Goal: Find specific page/section: Find specific page/section

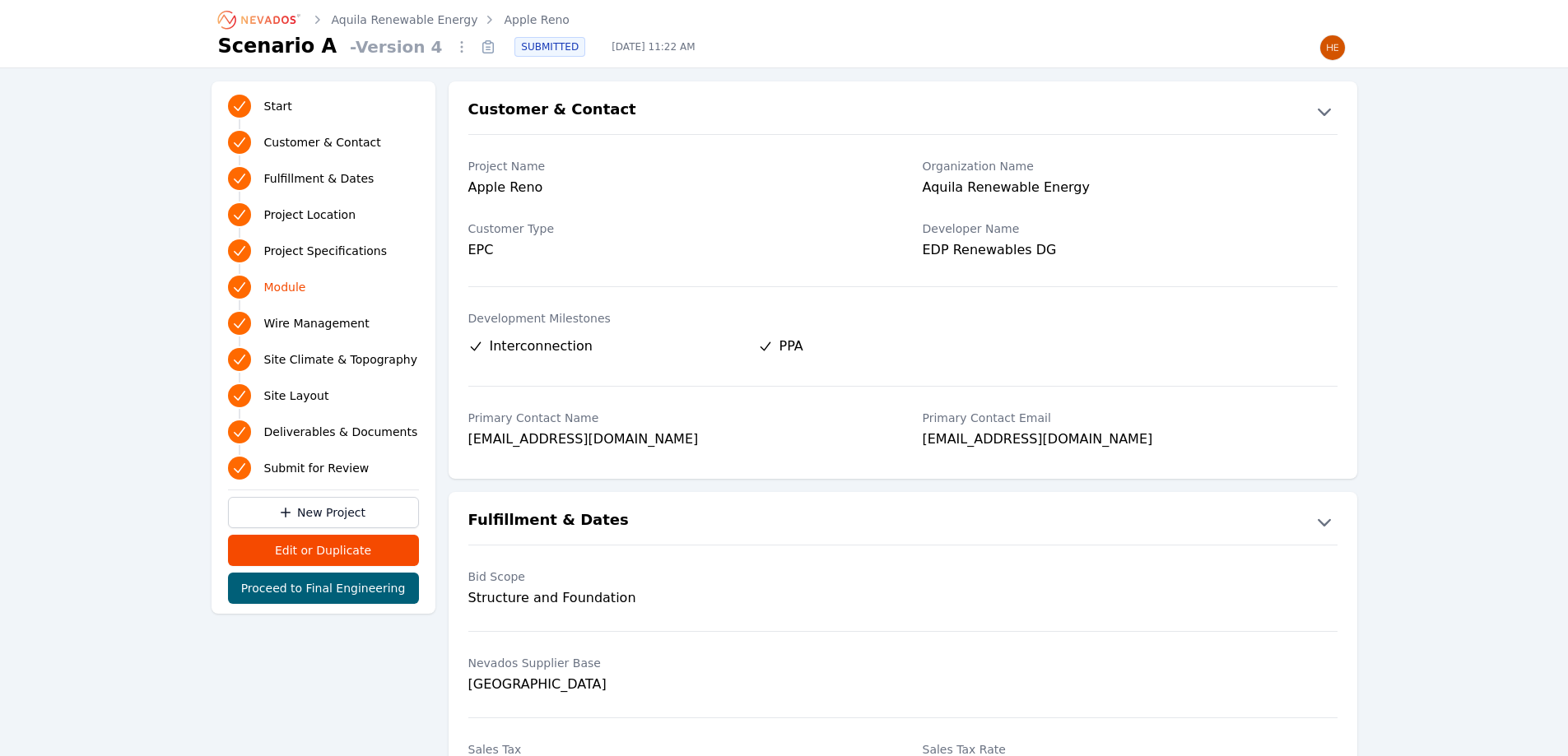
scroll to position [2202, 0]
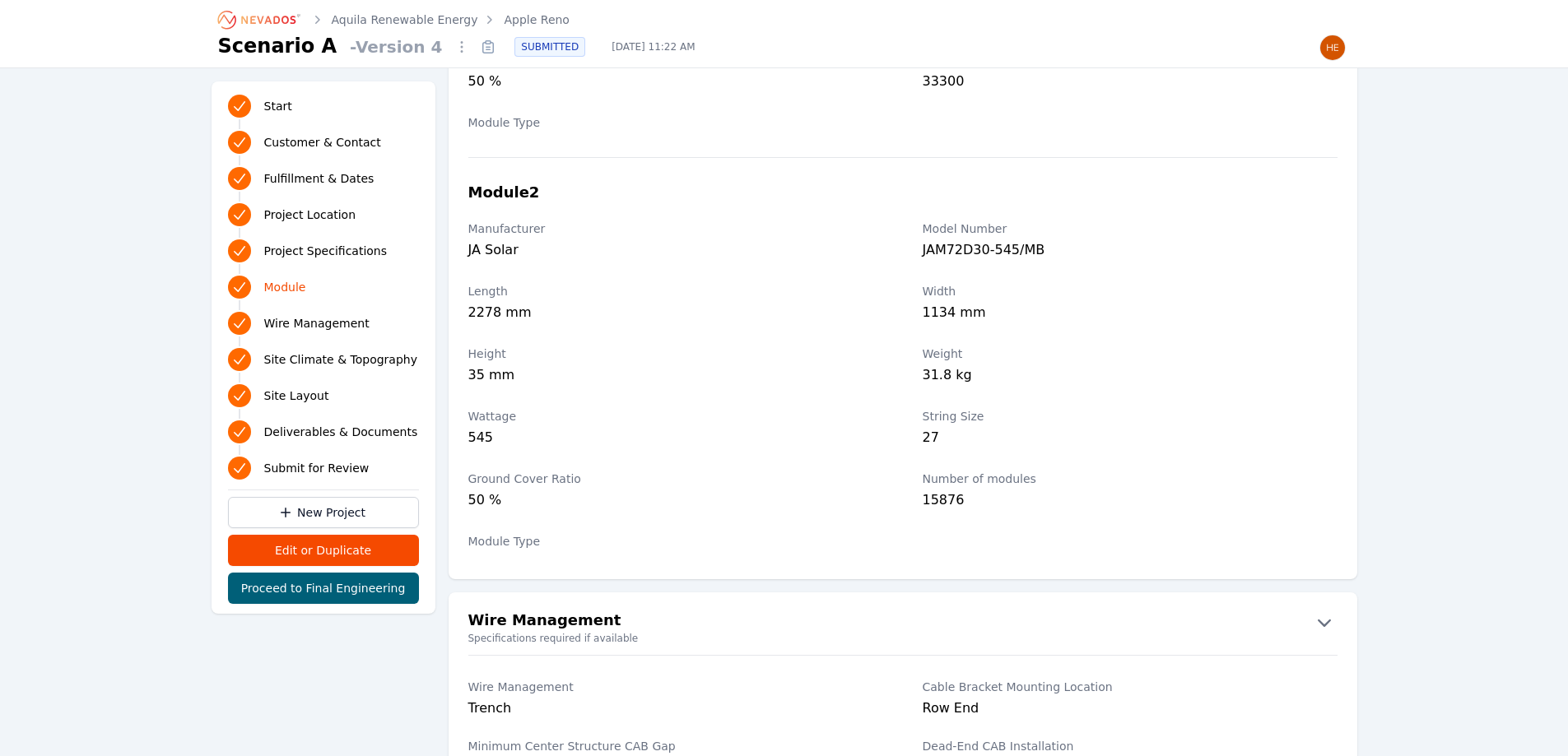
click at [483, 43] on icon at bounding box center [489, 48] width 11 height 11
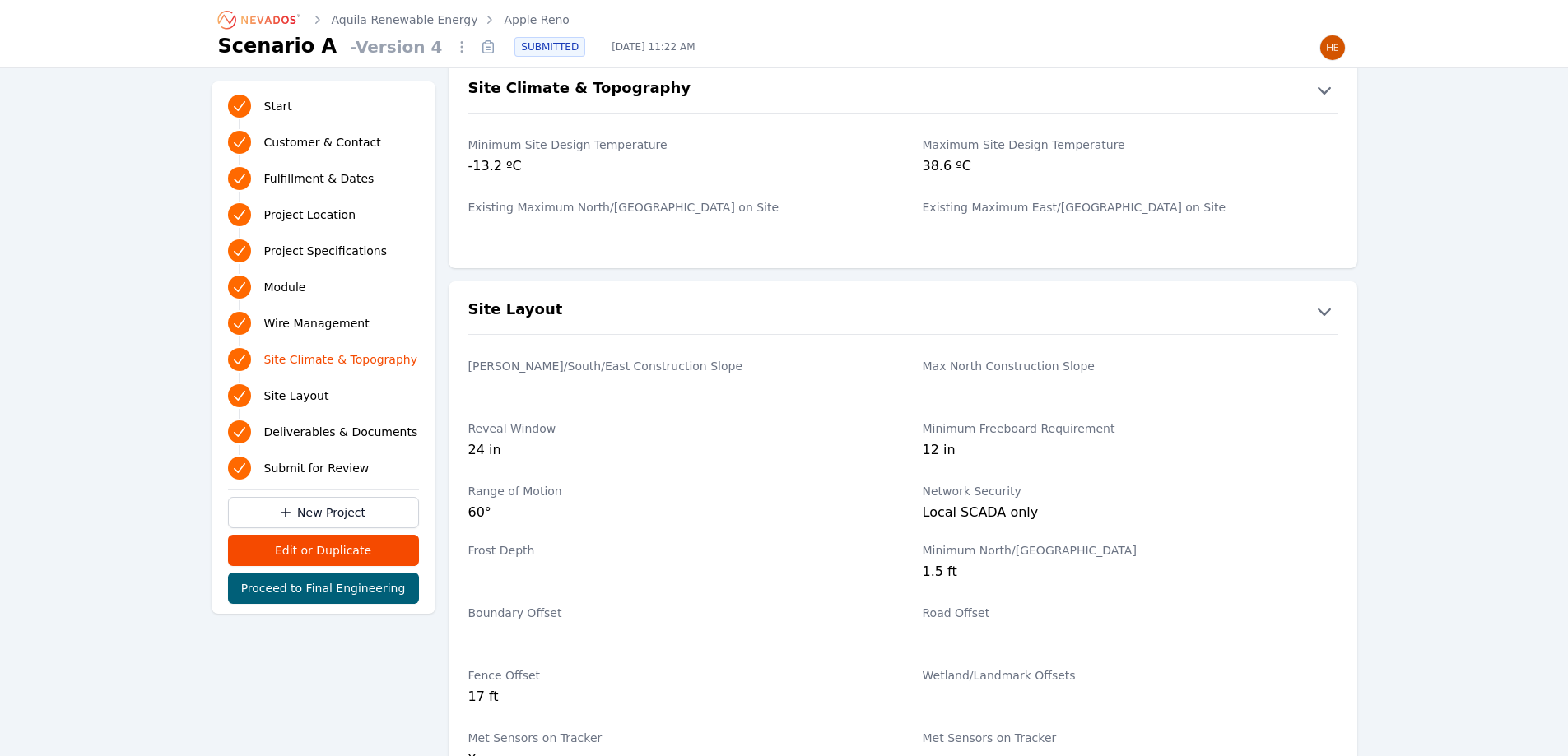
scroll to position [2449, 0]
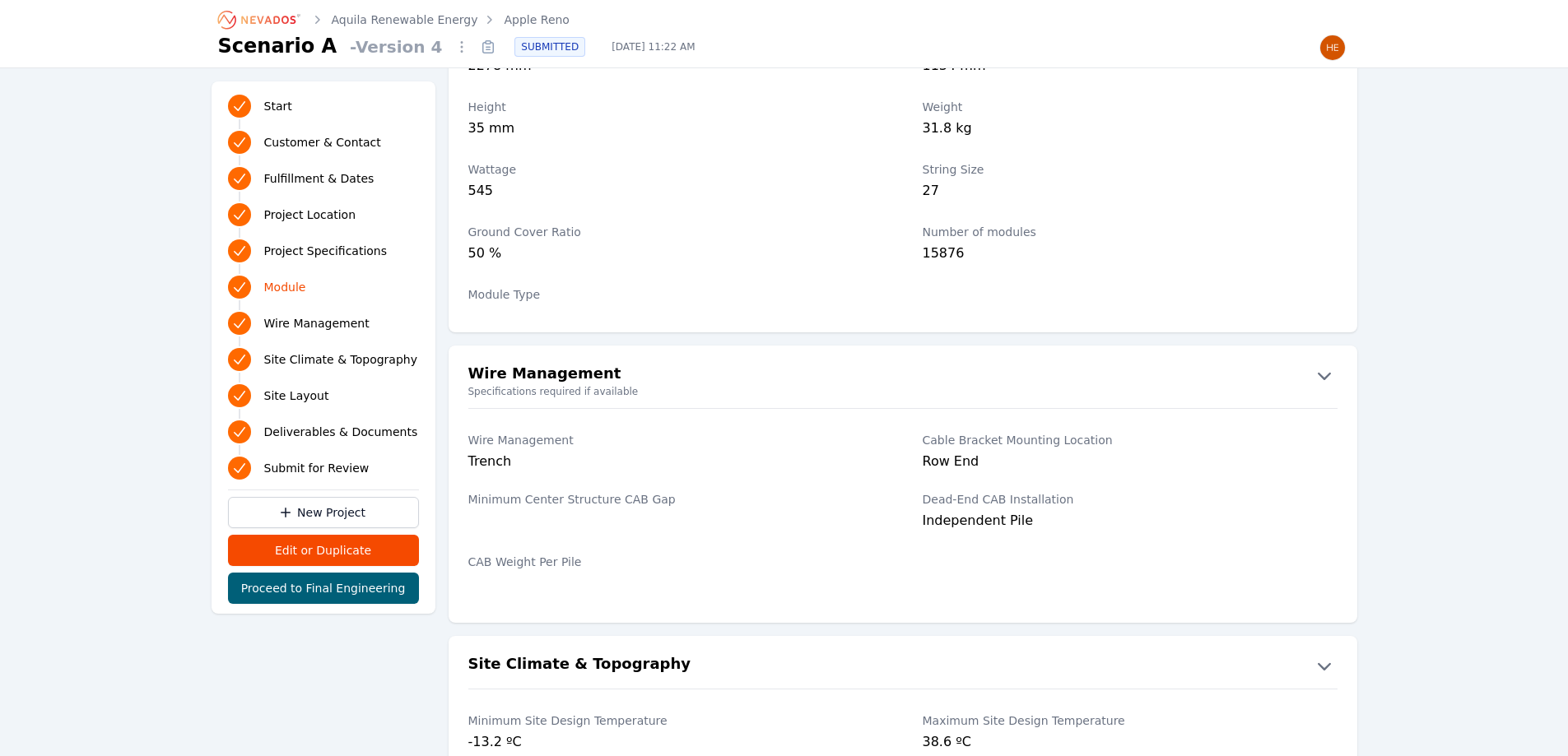
click at [274, 13] on icon "Breadcrumb" at bounding box center [259, 19] width 90 height 26
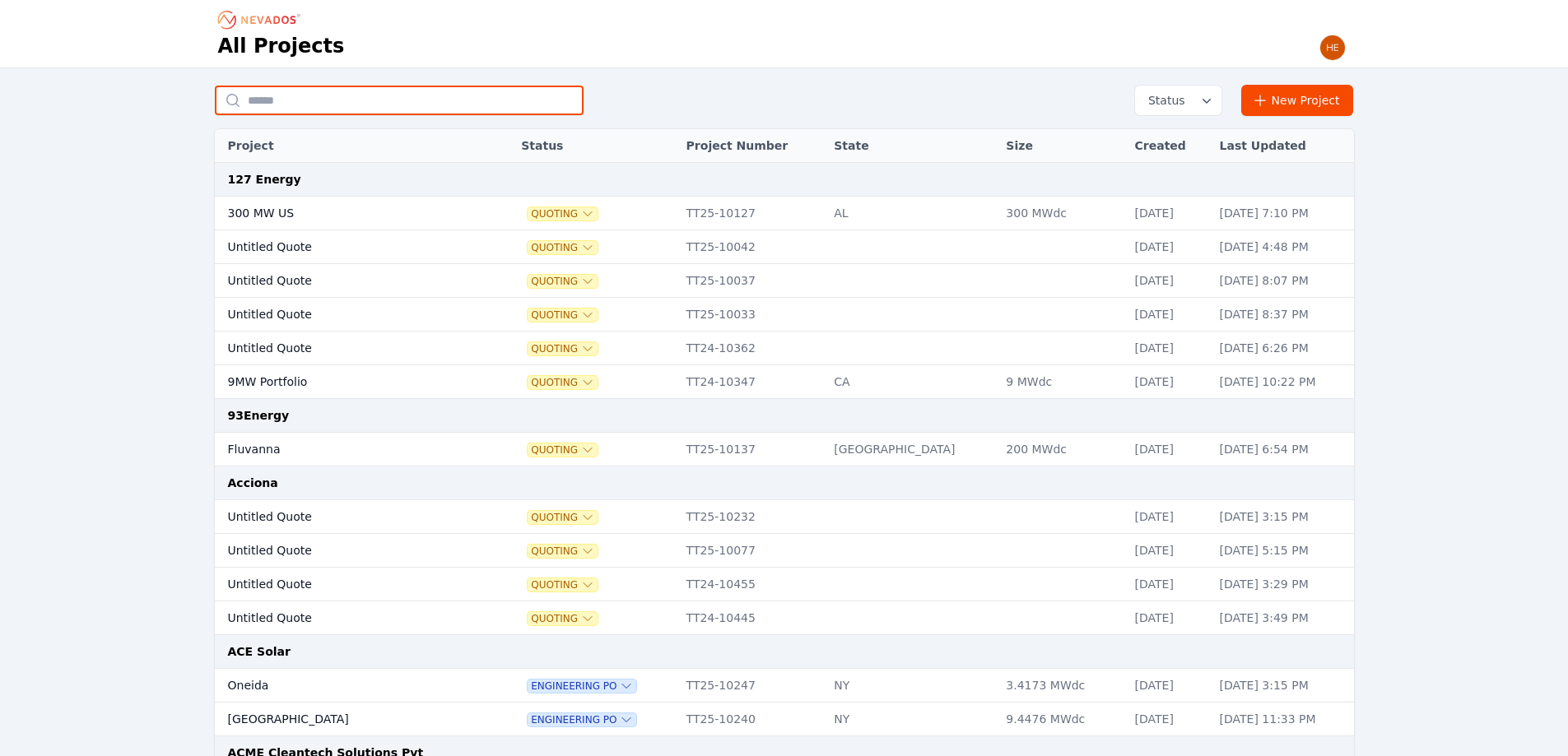
click at [335, 110] on input "text" at bounding box center [399, 100] width 369 height 29
type input "**********"
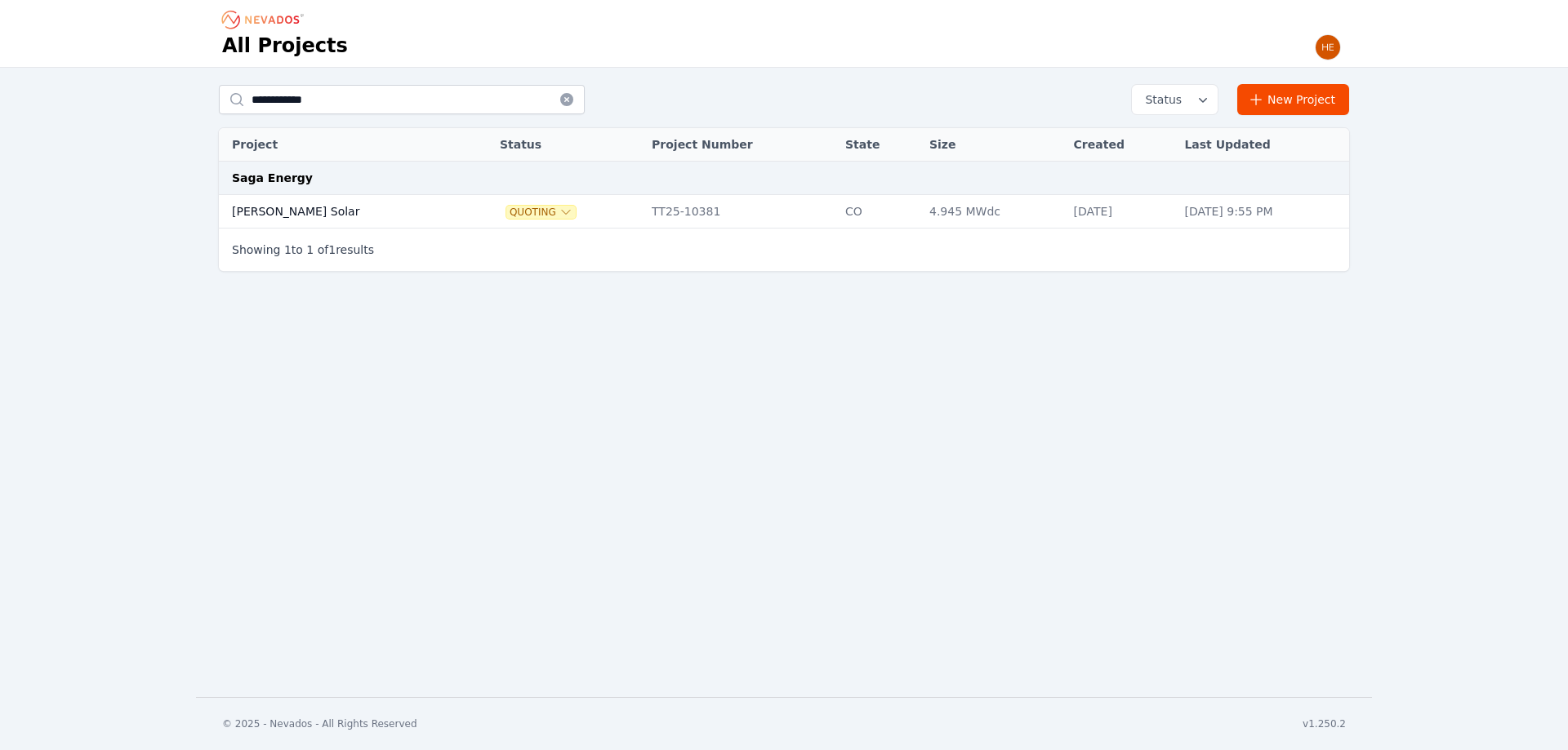
click at [265, 206] on td "[PERSON_NAME] Solar" at bounding box center [341, 211] width 245 height 34
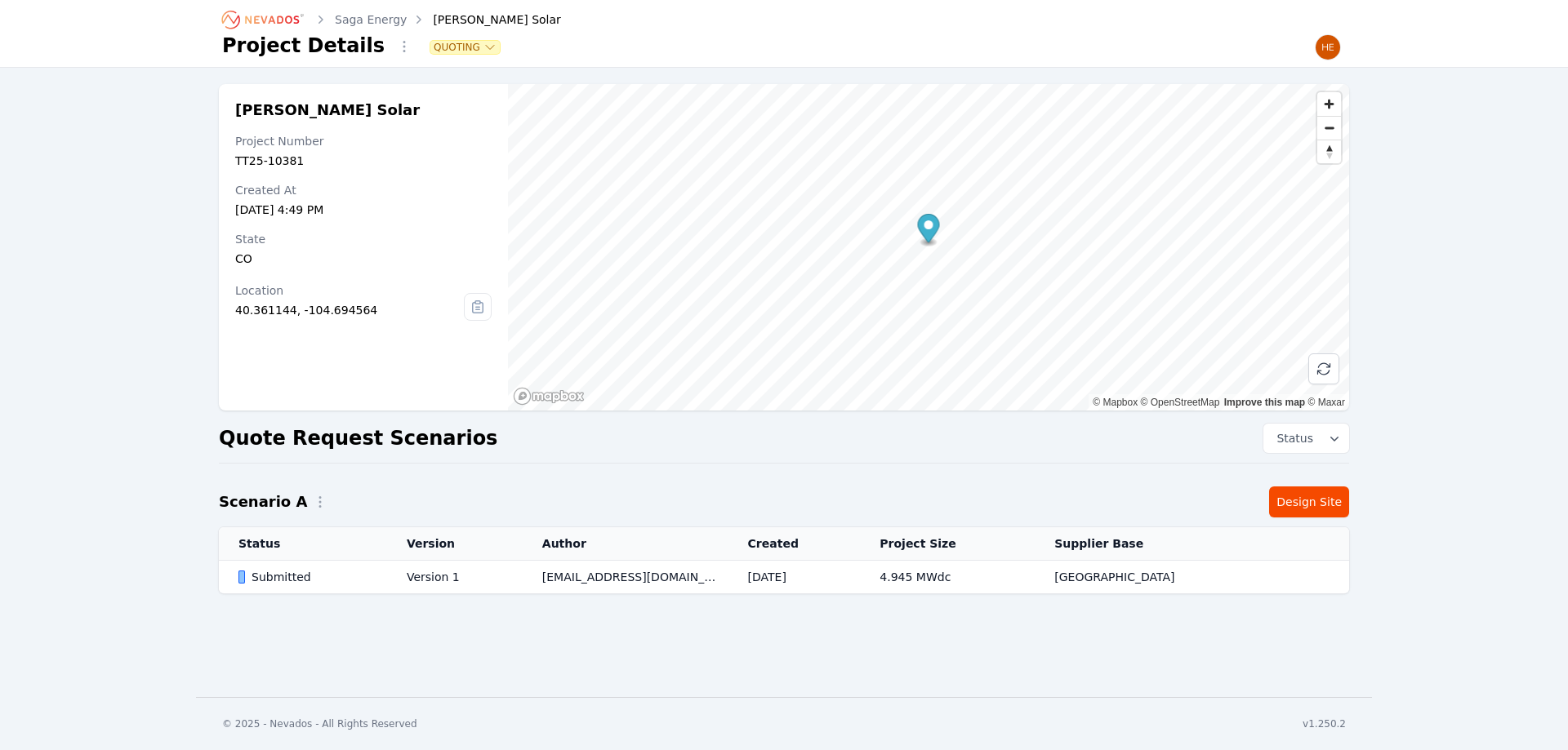
click at [274, 573] on div "Submitted" at bounding box center [308, 577] width 140 height 16
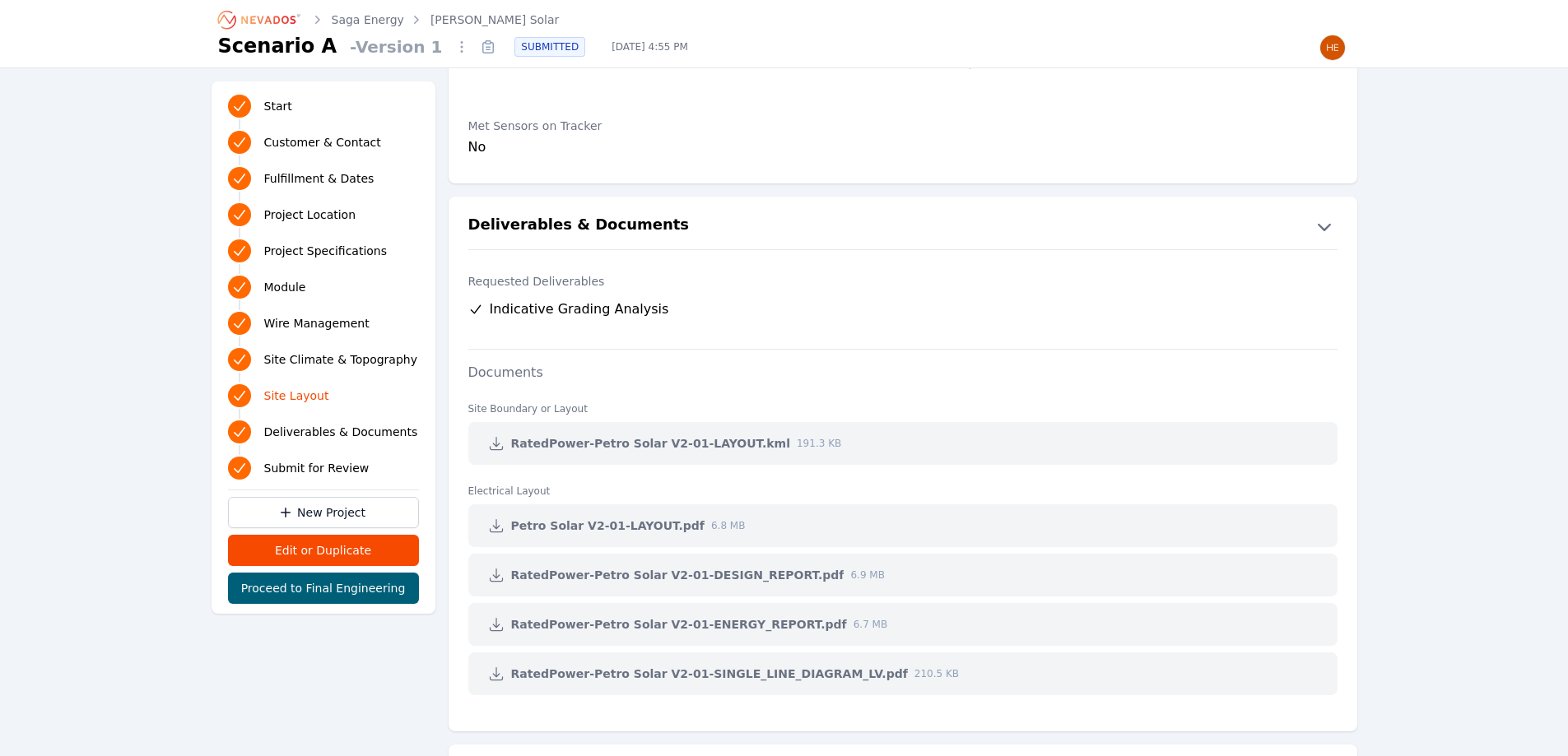
scroll to position [3054, 0]
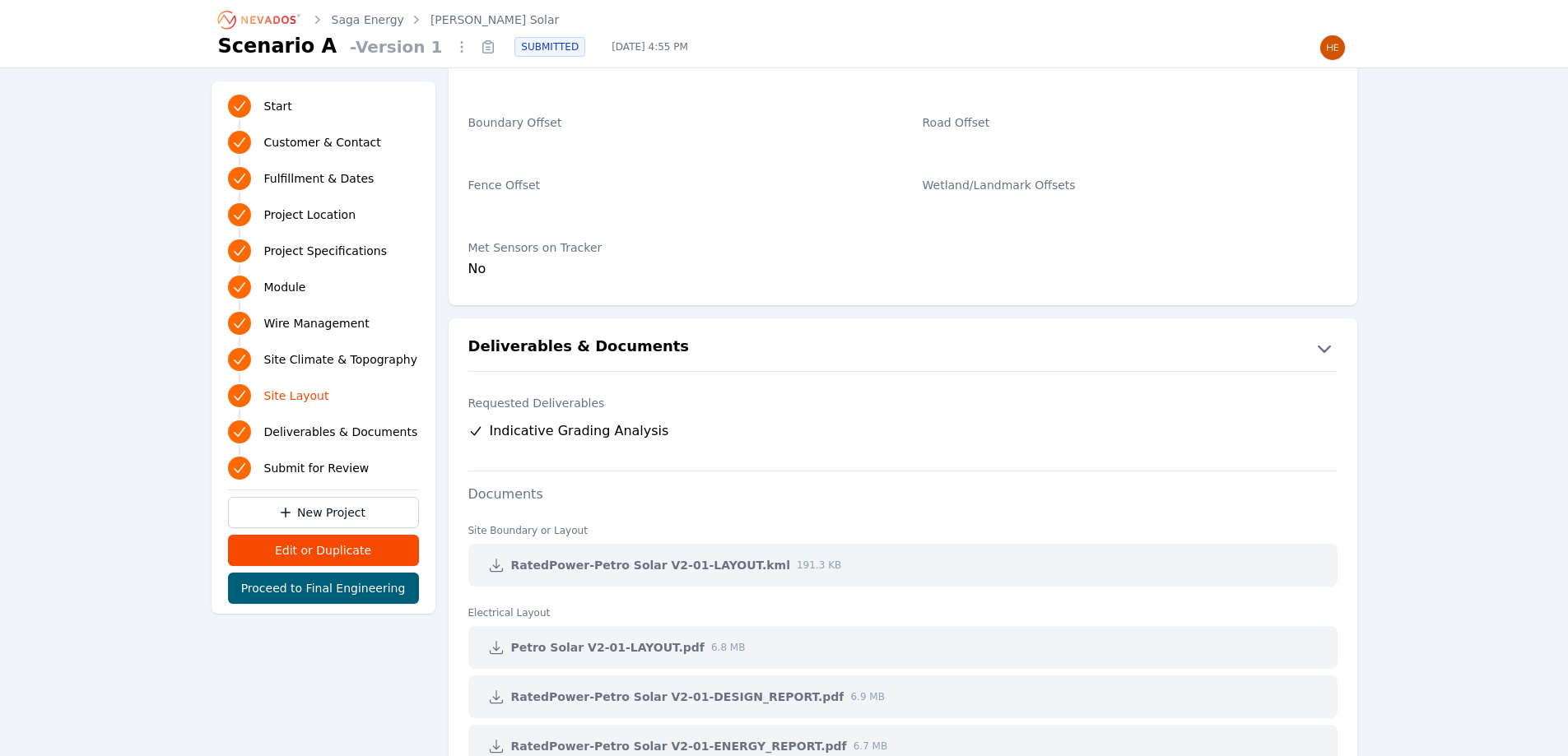
click at [256, 23] on icon "Breadcrumb" at bounding box center [259, 19] width 90 height 26
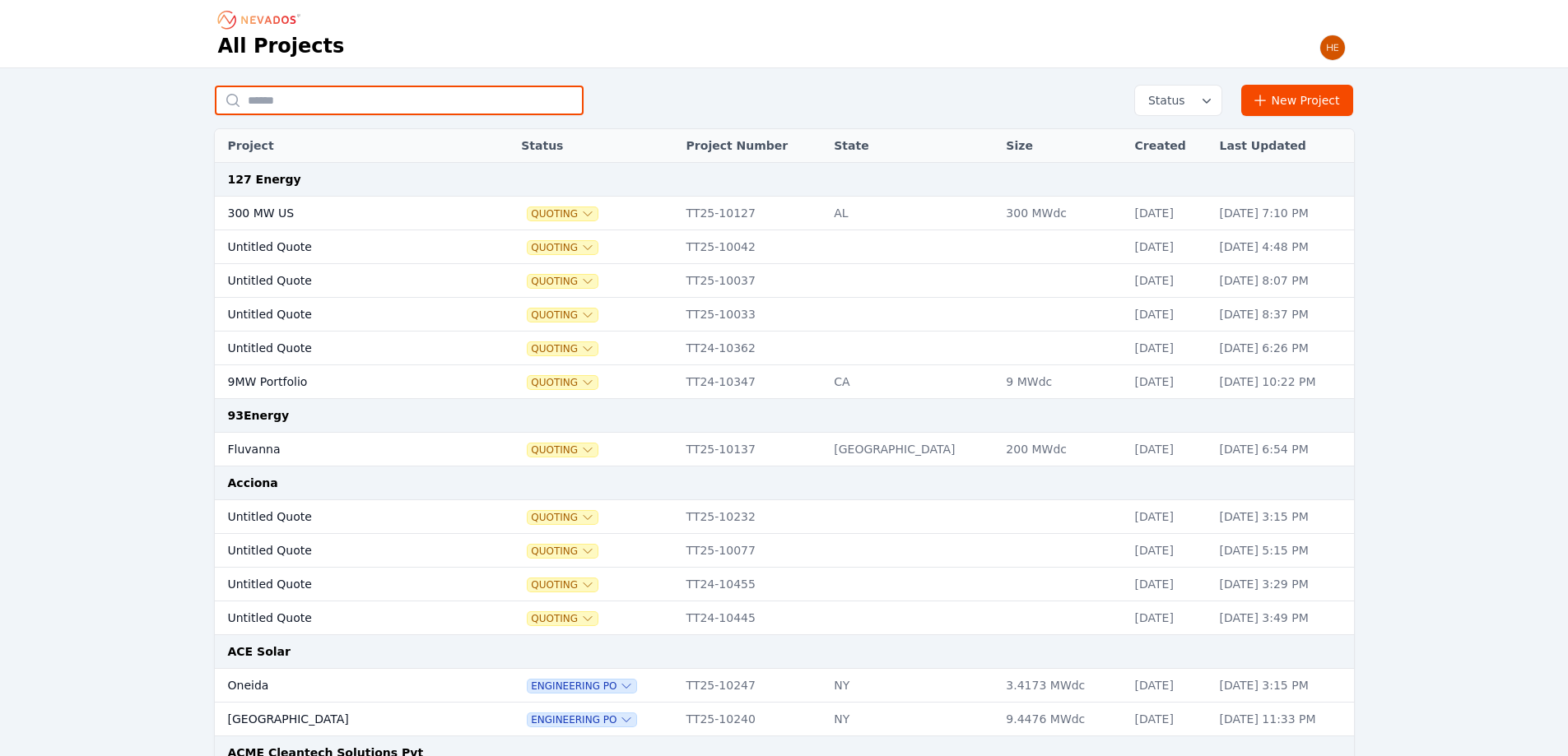
click at [310, 102] on input "text" at bounding box center [399, 100] width 369 height 29
type input "*********"
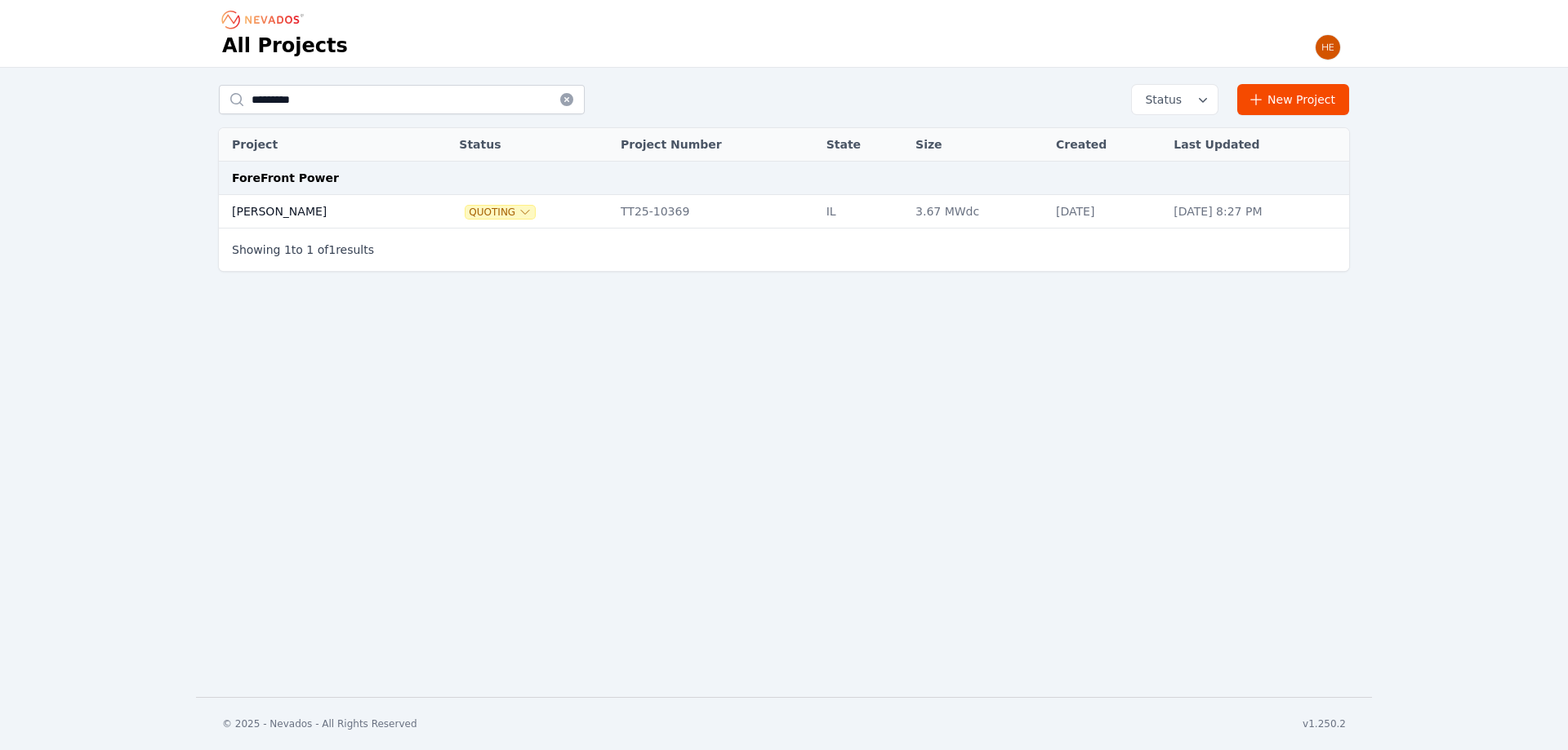
click at [285, 215] on td "Grabowski" at bounding box center [321, 211] width 203 height 34
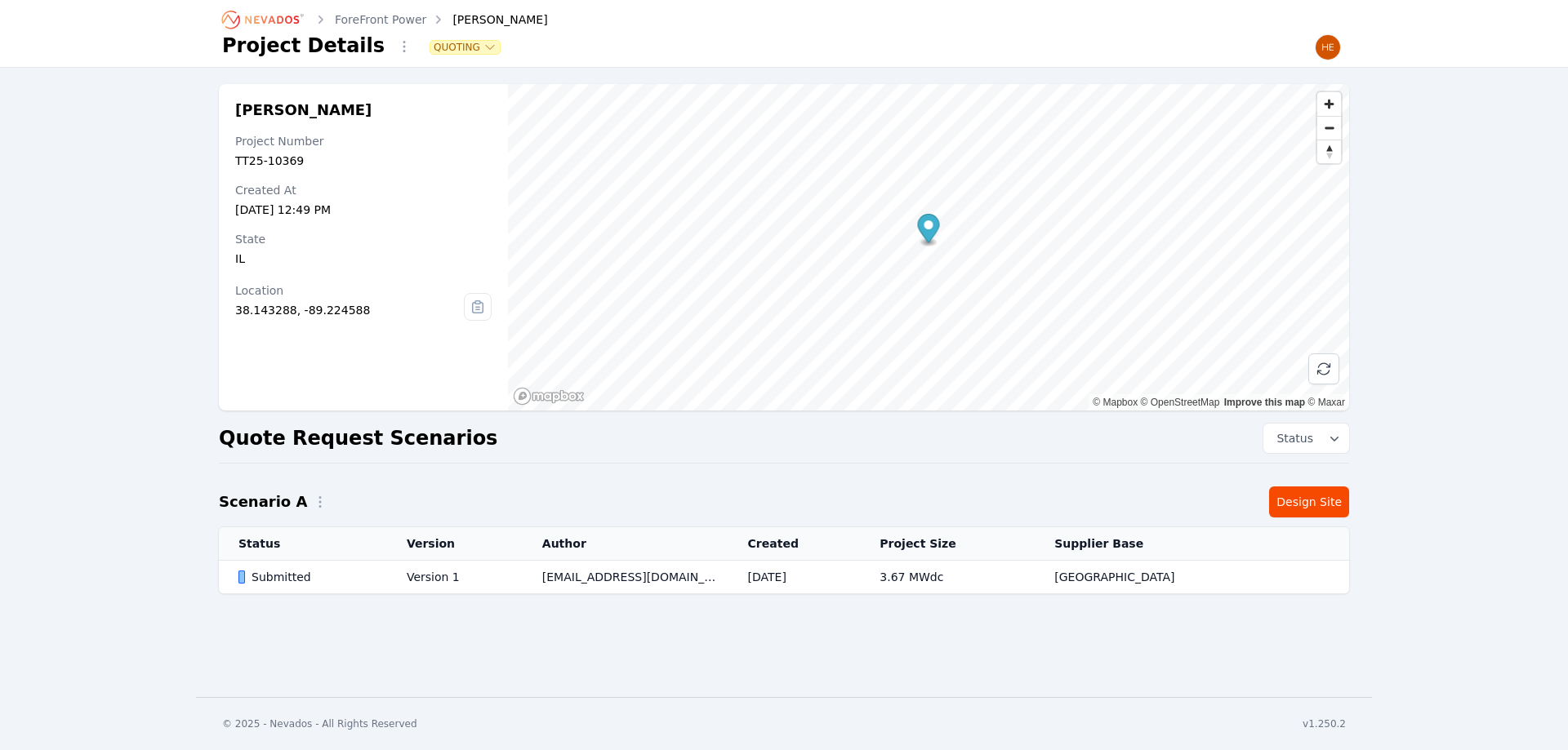
click at [280, 575] on div "Submitted" at bounding box center [308, 577] width 140 height 16
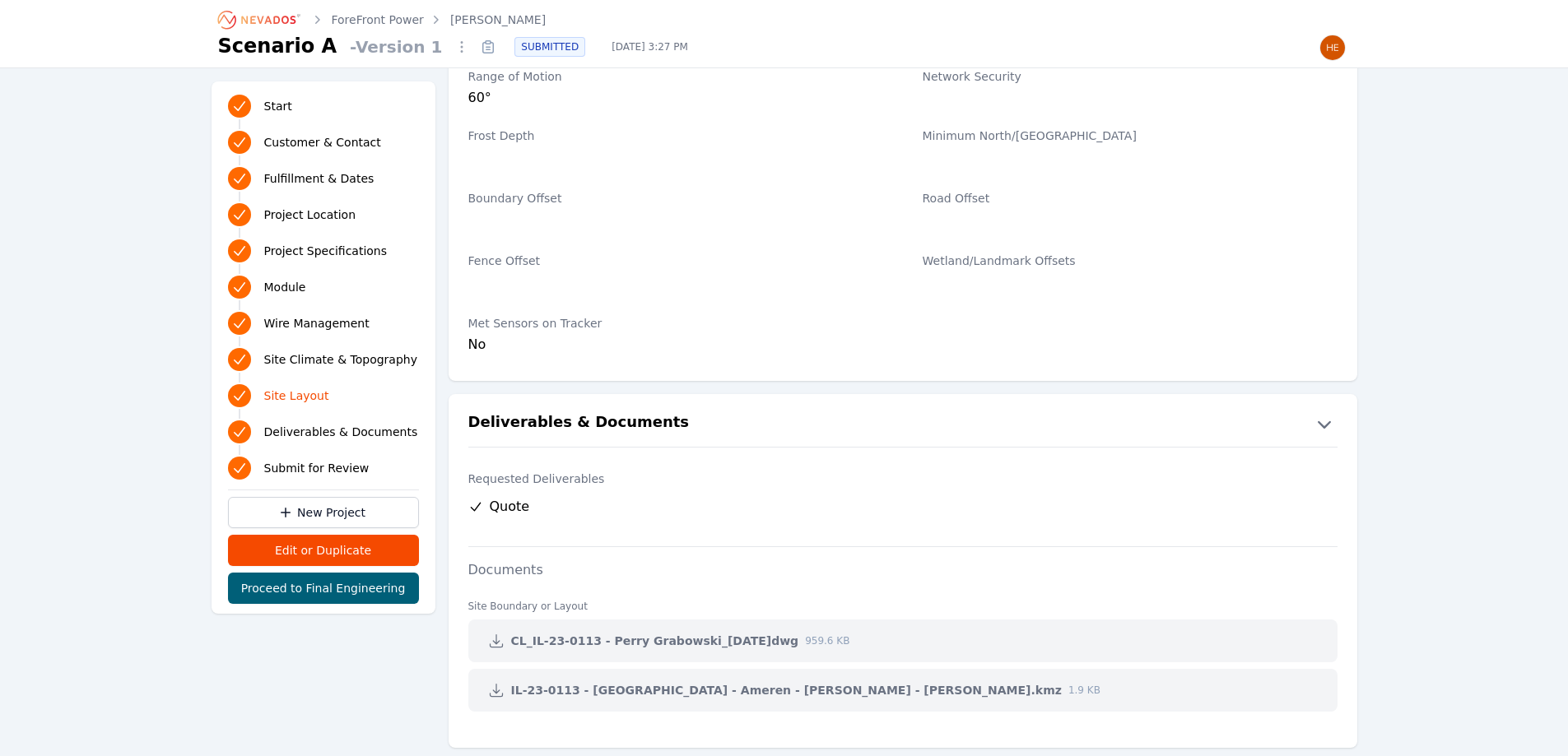
scroll to position [2975, 0]
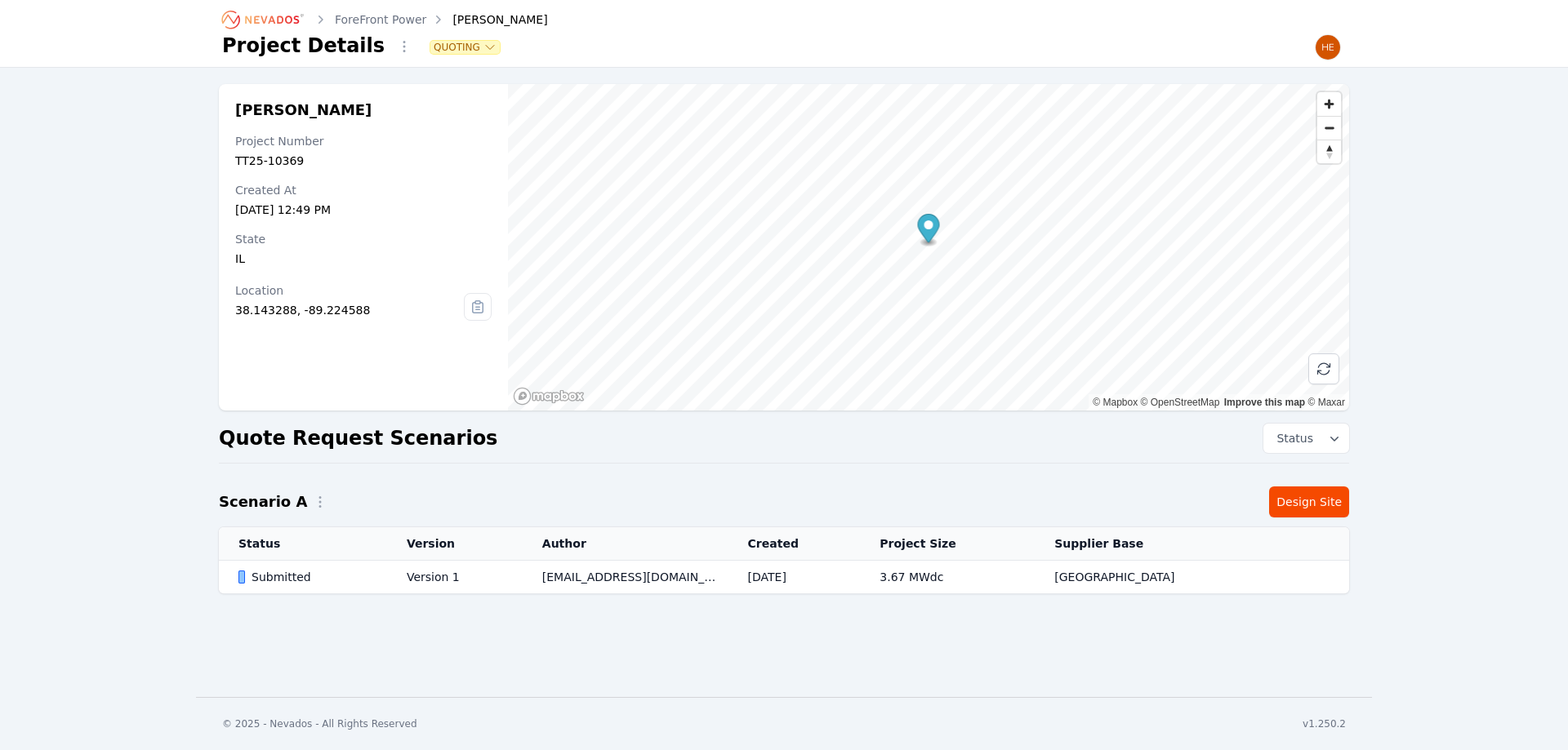
click at [285, 19] on icon "Breadcrumb" at bounding box center [264, 19] width 90 height 26
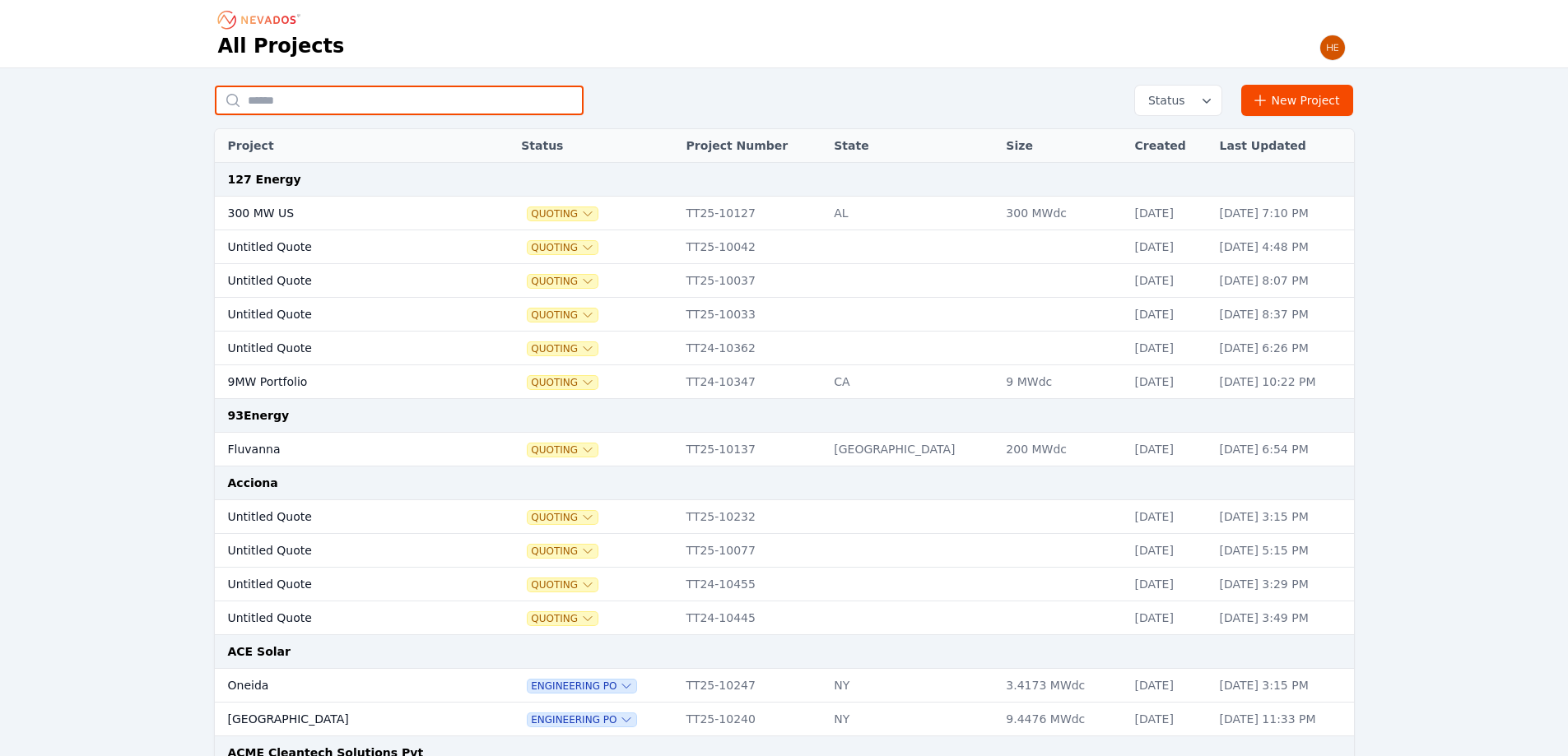
click at [354, 104] on input "text" at bounding box center [399, 100] width 369 height 29
type input "******"
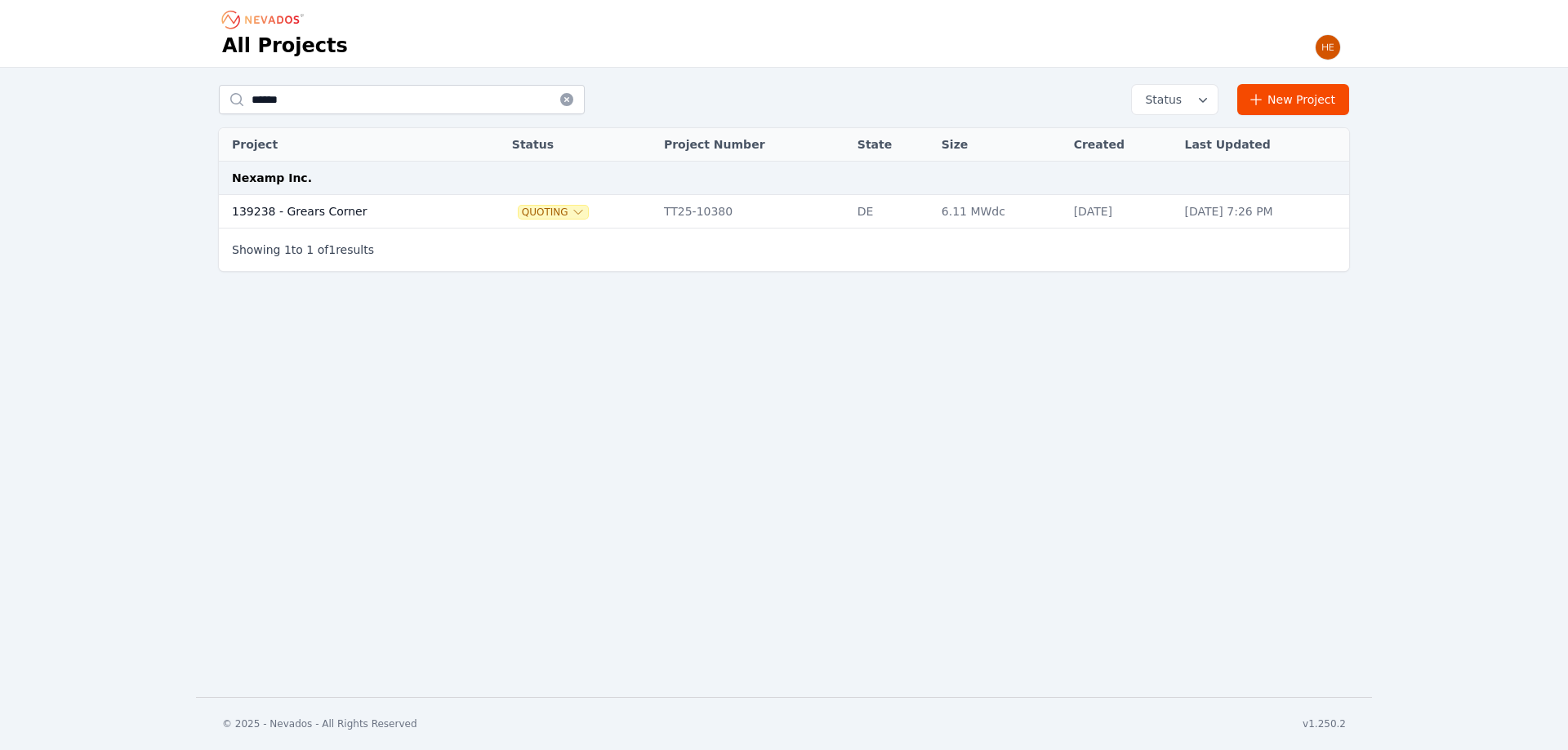
click at [260, 217] on td "139238 - Grears Corner" at bounding box center [348, 211] width 258 height 34
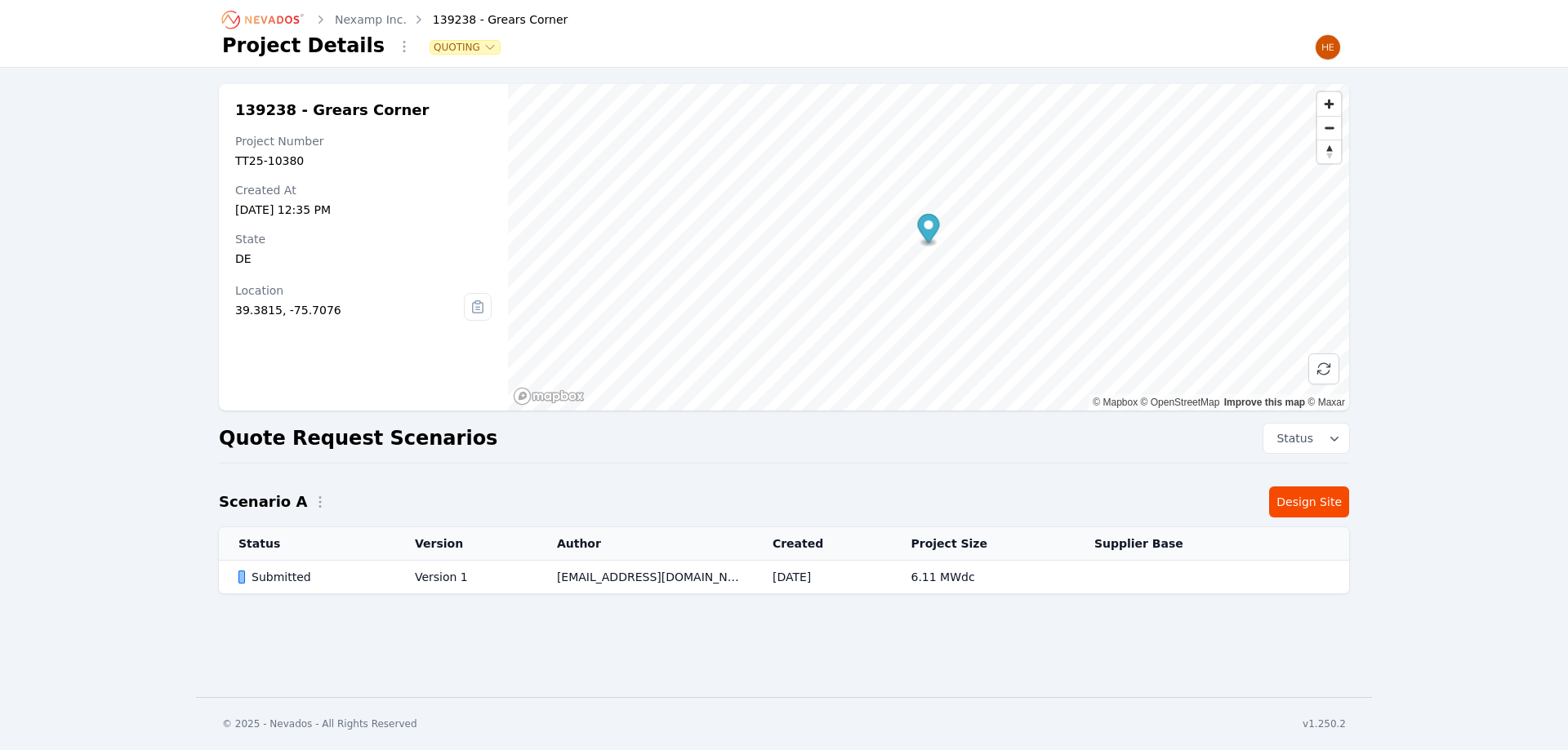
click at [287, 582] on div "Submitted" at bounding box center [313, 577] width 149 height 16
